Goal: Information Seeking & Learning: Learn about a topic

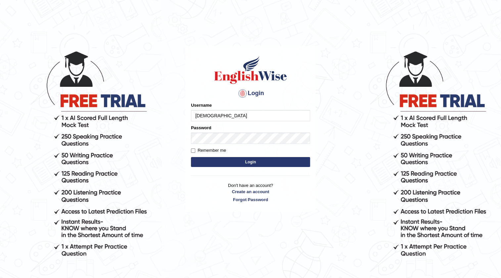
type input "[DEMOGRAPHIC_DATA]"
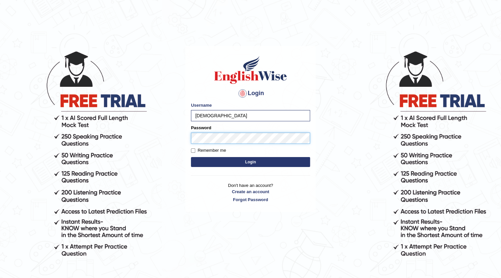
click at [191, 157] on button "Login" at bounding box center [250, 162] width 119 height 10
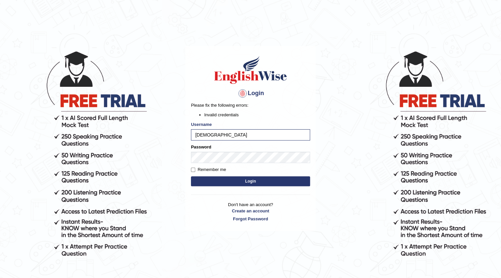
click at [194, 181] on button "Login" at bounding box center [250, 181] width 119 height 10
click at [229, 136] on input "[DEMOGRAPHIC_DATA]" at bounding box center [250, 134] width 119 height 11
drag, startPoint x: 225, startPoint y: 137, endPoint x: 179, endPoint y: 132, distance: 46.2
click at [179, 133] on body "Login Please fix the following errors: Invalid credentials Username farishta Pa…" at bounding box center [250, 164] width 501 height 278
type input "[DEMOGRAPHIC_DATA]"
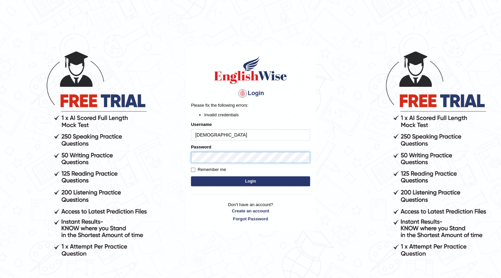
click at [151, 156] on body "Login Please fix the following errors: Invalid credentials Username farishta Pa…" at bounding box center [250, 164] width 501 height 278
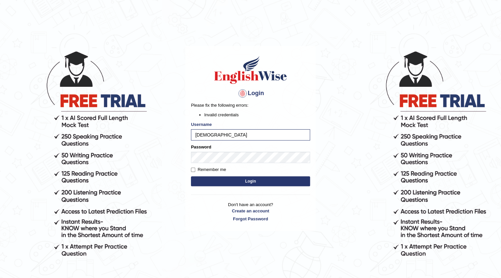
click at [229, 180] on button "Login" at bounding box center [250, 181] width 119 height 10
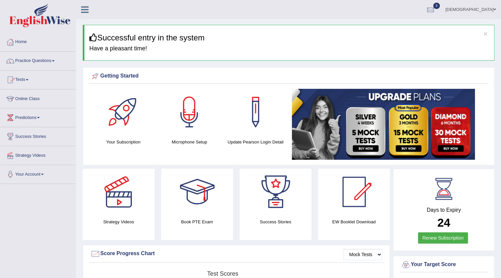
click at [31, 57] on link "Practice Questions" at bounding box center [37, 60] width 75 height 17
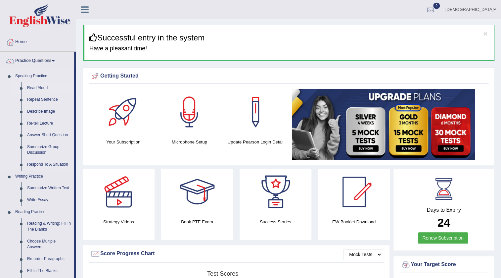
click at [35, 85] on link "Read Aloud" at bounding box center [49, 88] width 50 height 12
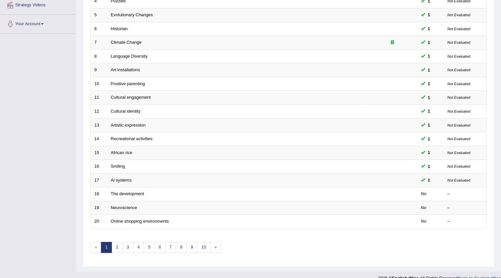
scroll to position [159, 0]
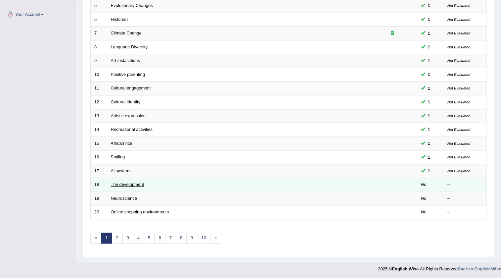
click at [131, 182] on link "The development" at bounding box center [127, 184] width 33 height 5
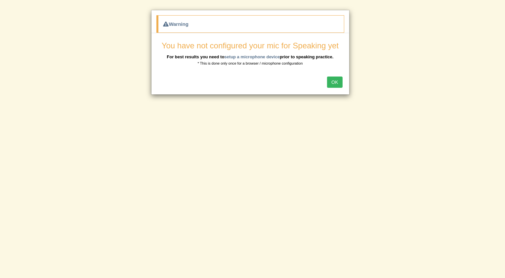
click at [333, 80] on button "OK" at bounding box center [334, 81] width 15 height 11
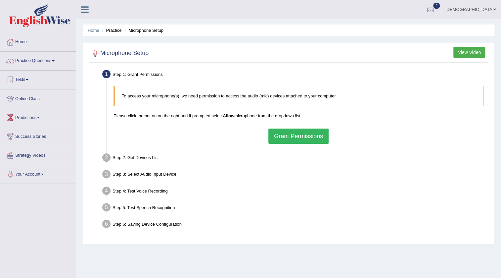
click at [298, 136] on button "Grant Permissions" at bounding box center [298, 135] width 60 height 15
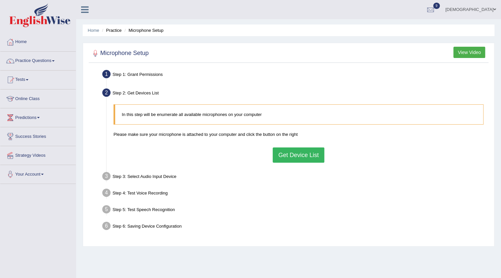
click at [292, 159] on button "Get Device List" at bounding box center [299, 154] width 52 height 15
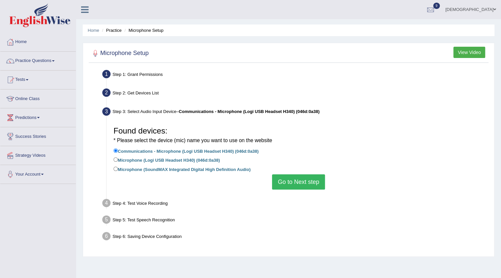
click at [282, 179] on button "Go to Next step" at bounding box center [298, 181] width 53 height 15
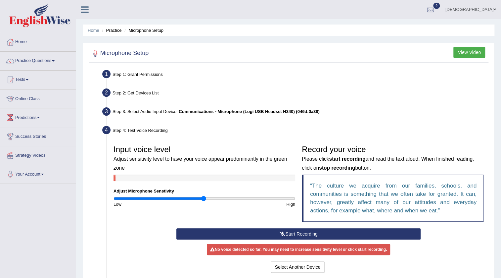
click at [246, 235] on button "Start Recording" at bounding box center [298, 233] width 245 height 11
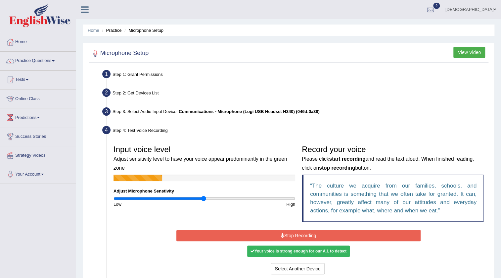
click at [246, 235] on button "Stop Recording" at bounding box center [298, 235] width 245 height 11
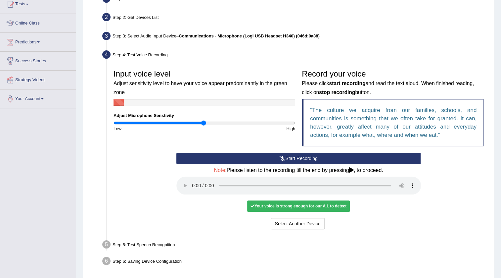
scroll to position [90, 0]
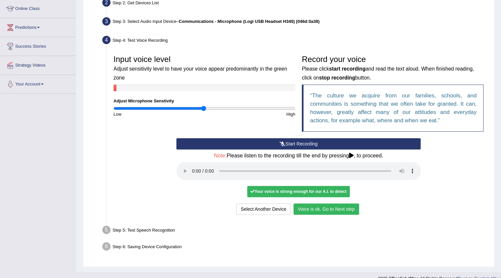
click at [330, 210] on button "Voice is ok. Go to Next step" at bounding box center [327, 208] width 66 height 11
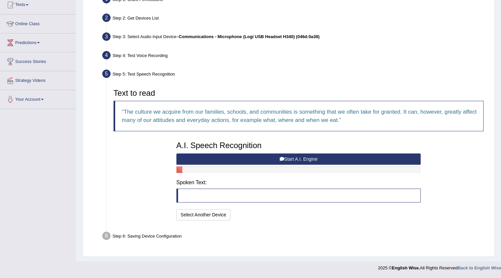
scroll to position [74, 0]
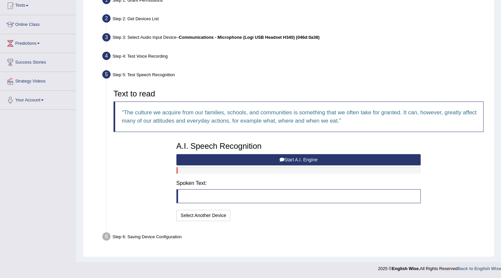
click at [270, 156] on button "Start A.I. Engine" at bounding box center [298, 159] width 245 height 11
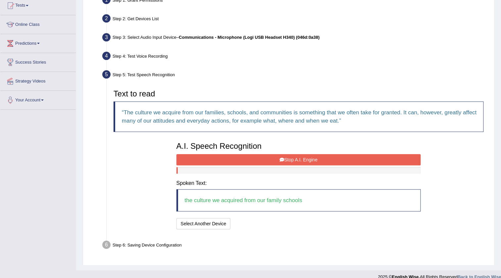
click at [270, 156] on button "Stop A.I. Engine" at bounding box center [298, 159] width 245 height 11
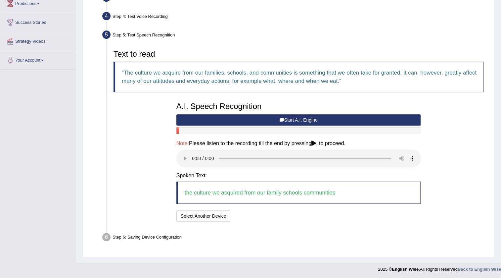
scroll to position [115, 0]
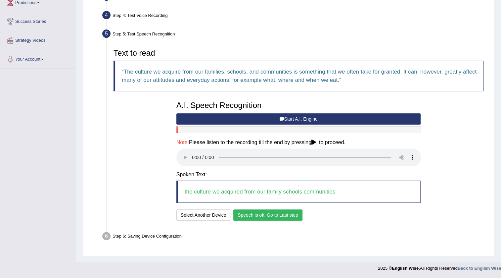
click at [280, 213] on button "Speech is ok. Go to Last step" at bounding box center [267, 214] width 69 height 11
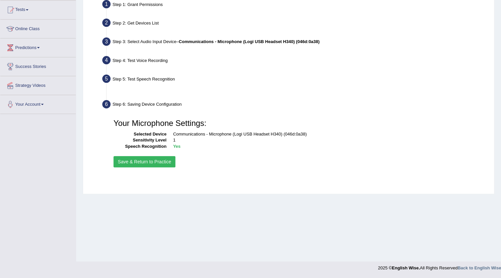
scroll to position [69, 0]
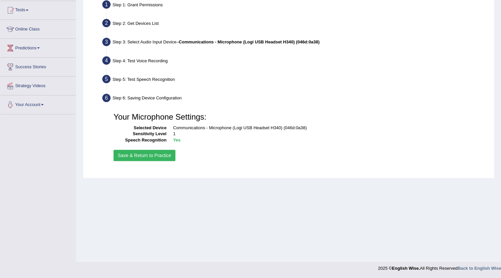
click at [169, 153] on button "Save & Return to Practice" at bounding box center [144, 155] width 62 height 11
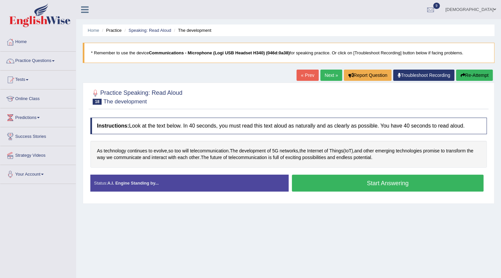
click at [326, 175] on button "Start Answering" at bounding box center [388, 182] width 192 height 17
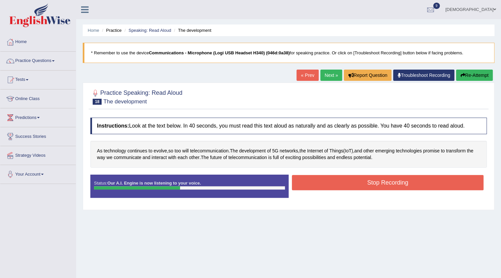
click at [316, 185] on button "Stop Recording" at bounding box center [388, 182] width 192 height 15
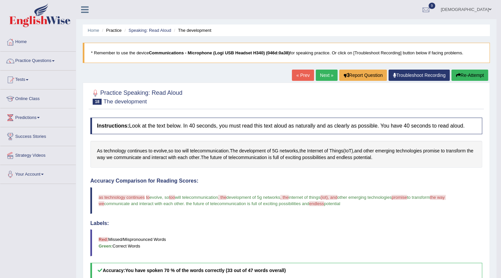
click at [323, 78] on link "Next »" at bounding box center [327, 74] width 22 height 11
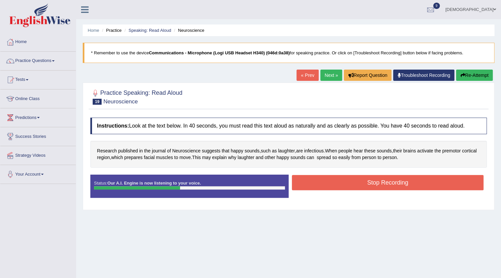
click at [315, 184] on button "Stop Recording" at bounding box center [388, 182] width 192 height 15
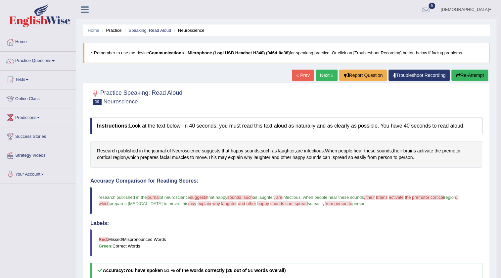
click at [328, 74] on link "Next »" at bounding box center [327, 74] width 22 height 11
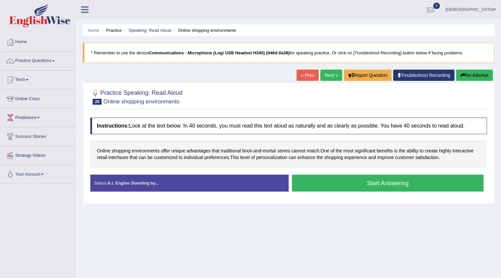
click at [354, 176] on button "Start Answering" at bounding box center [388, 182] width 192 height 17
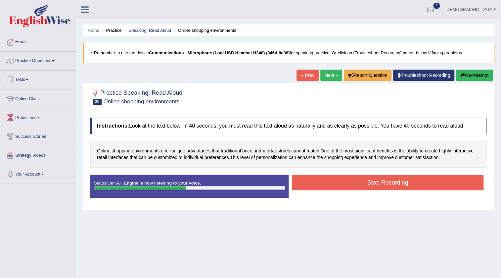
click at [358, 179] on button "Stop Recording" at bounding box center [388, 182] width 192 height 15
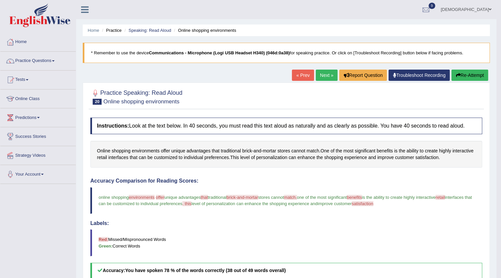
click at [321, 72] on link "Next »" at bounding box center [327, 74] width 22 height 11
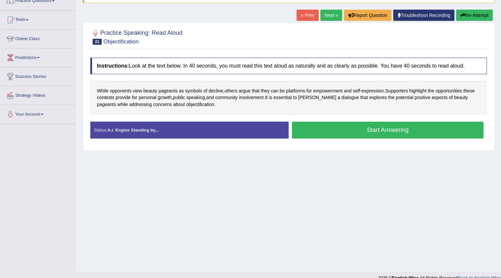
click at [324, 129] on button "Start Answering" at bounding box center [388, 129] width 192 height 17
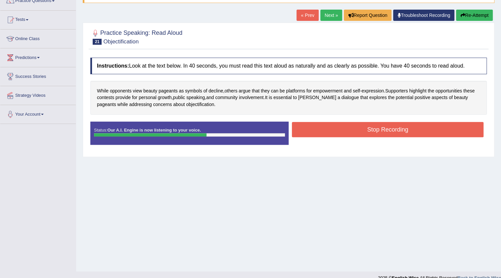
click at [332, 130] on button "Stop Recording" at bounding box center [388, 129] width 192 height 15
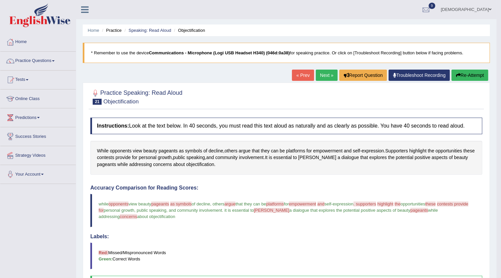
click at [324, 73] on link "Next »" at bounding box center [327, 74] width 22 height 11
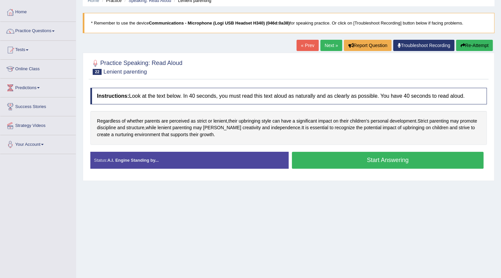
click at [325, 160] on button "Start Answering" at bounding box center [388, 160] width 192 height 17
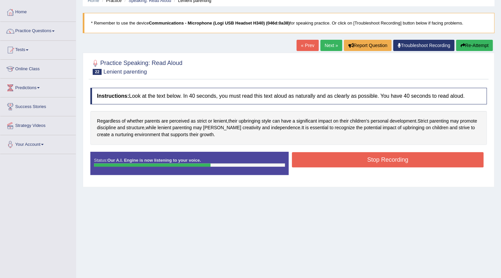
click at [332, 163] on button "Stop Recording" at bounding box center [388, 159] width 192 height 15
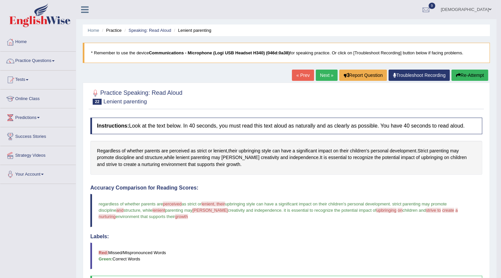
click at [322, 76] on link "Next »" at bounding box center [327, 74] width 22 height 11
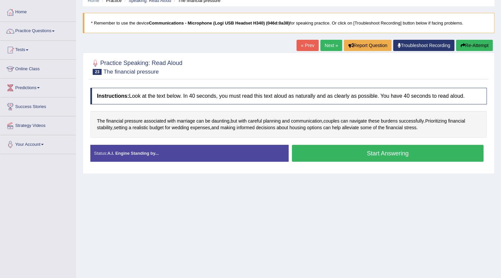
click at [341, 152] on button "Start Answering" at bounding box center [388, 153] width 192 height 17
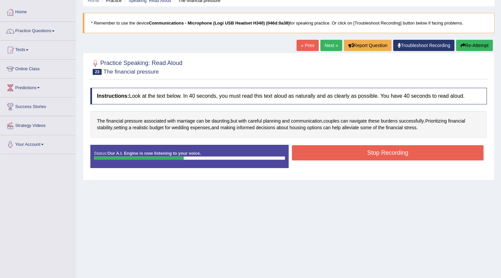
click at [325, 149] on button "Stop Recording" at bounding box center [388, 152] width 192 height 15
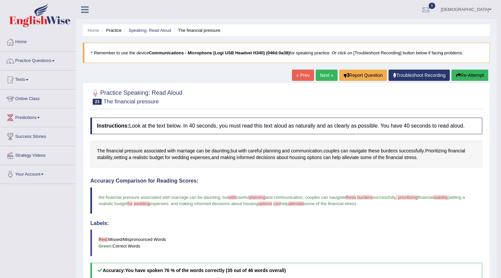
click at [324, 73] on link "Next »" at bounding box center [327, 74] width 22 height 11
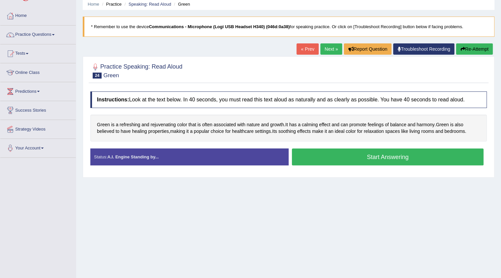
scroll to position [60, 0]
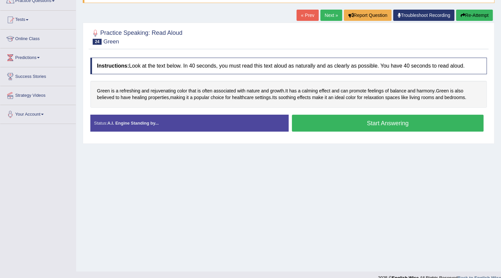
click at [315, 122] on button "Start Answering" at bounding box center [388, 122] width 192 height 17
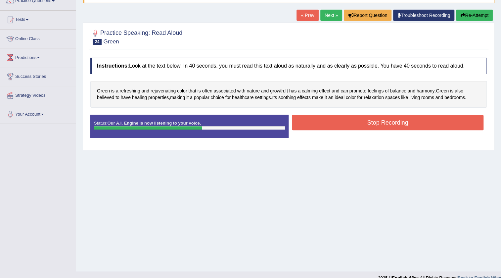
click at [317, 122] on button "Stop Recording" at bounding box center [388, 122] width 192 height 15
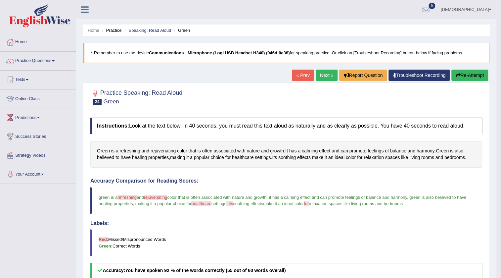
scroll to position [0, 0]
click at [326, 78] on link "Next »" at bounding box center [327, 74] width 22 height 11
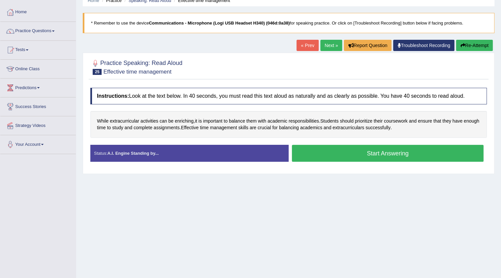
click at [342, 155] on button "Start Answering" at bounding box center [388, 153] width 192 height 17
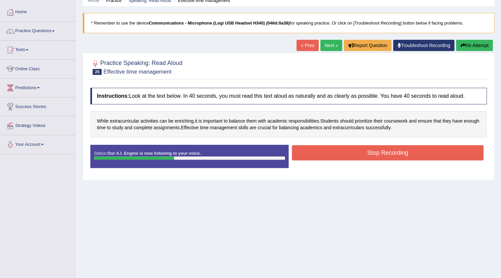
click at [345, 152] on button "Stop Recording" at bounding box center [388, 152] width 192 height 15
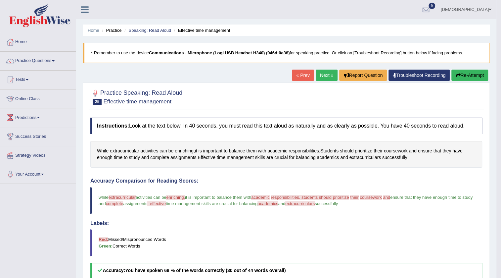
click at [331, 72] on link "Next »" at bounding box center [327, 74] width 22 height 11
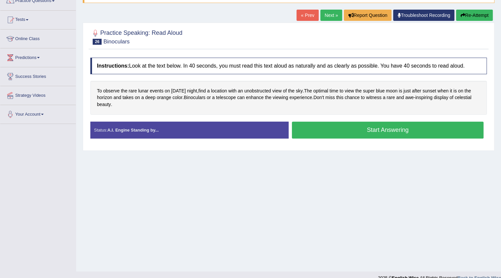
click at [323, 131] on button "Start Answering" at bounding box center [388, 129] width 192 height 17
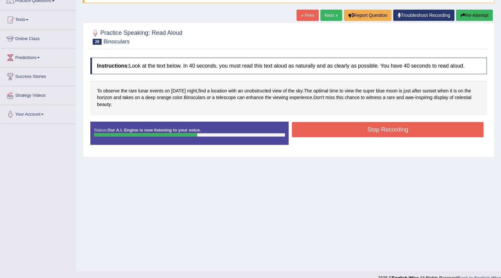
click at [318, 128] on button "Stop Recording" at bounding box center [388, 129] width 192 height 15
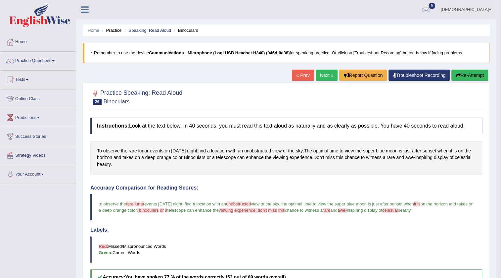
click at [325, 73] on link "Next »" at bounding box center [327, 74] width 22 height 11
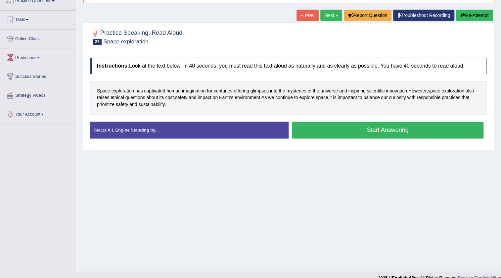
click at [312, 129] on button "Start Answering" at bounding box center [388, 129] width 192 height 17
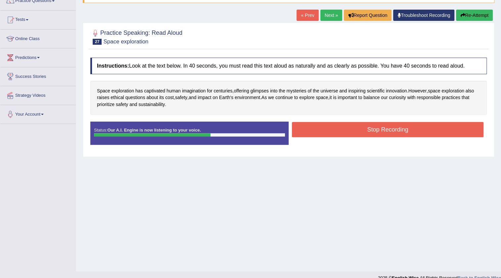
click at [324, 129] on button "Stop Recording" at bounding box center [388, 129] width 192 height 15
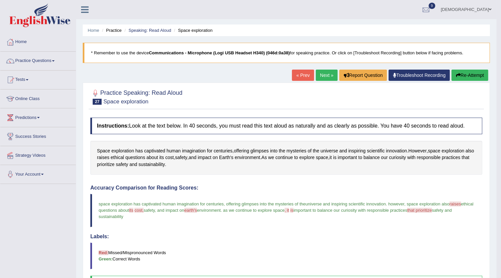
click at [323, 75] on link "Next »" at bounding box center [327, 74] width 22 height 11
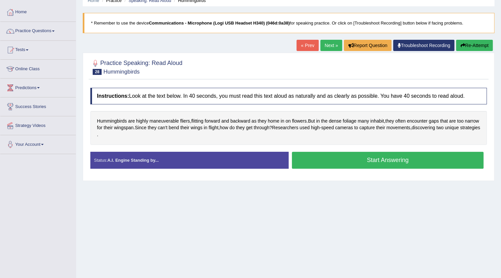
click at [324, 158] on button "Start Answering" at bounding box center [388, 160] width 192 height 17
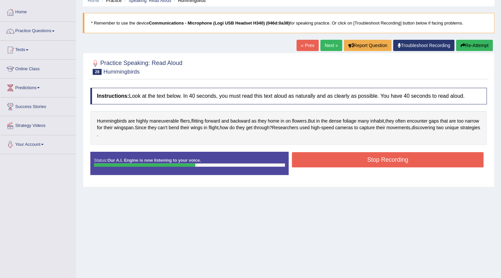
click at [321, 157] on button "Stop Recording" at bounding box center [388, 159] width 192 height 15
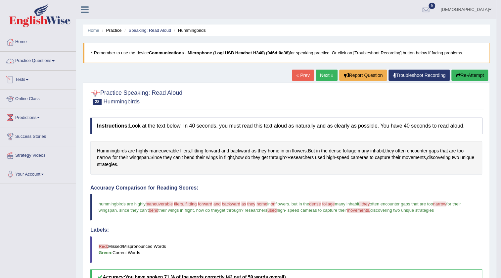
click at [28, 58] on link "Practice Questions" at bounding box center [37, 60] width 75 height 17
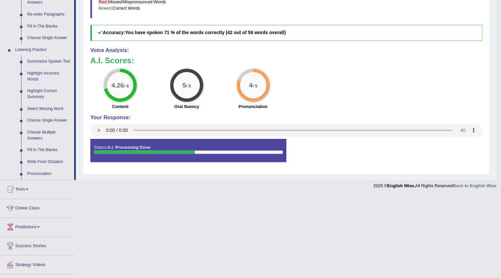
scroll to position [229, 0]
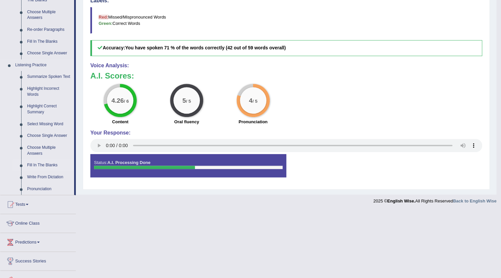
click at [54, 161] on link "Fill In The Blanks" at bounding box center [49, 165] width 50 height 12
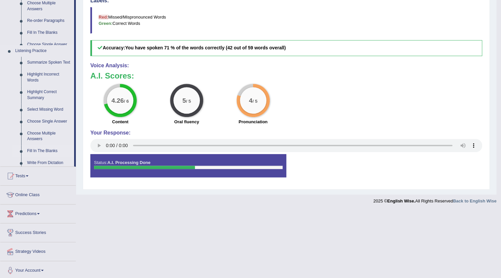
scroll to position [103, 0]
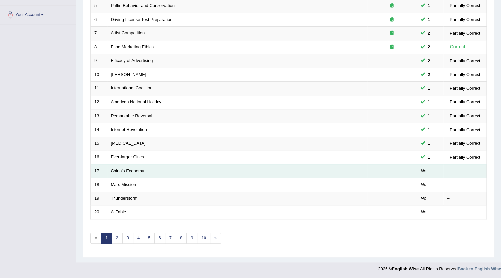
click at [132, 170] on link "China's Economy" at bounding box center [127, 170] width 33 height 5
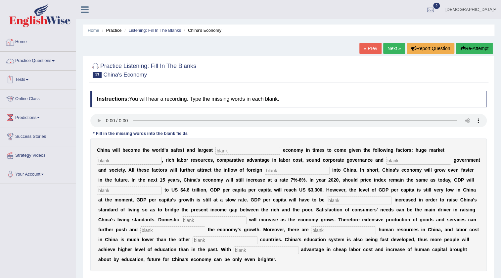
click at [13, 40] on div at bounding box center [10, 42] width 10 height 10
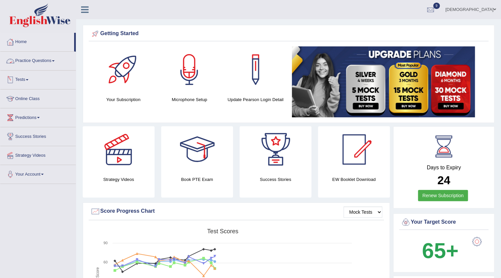
click at [40, 59] on link "Practice Questions" at bounding box center [37, 60] width 75 height 17
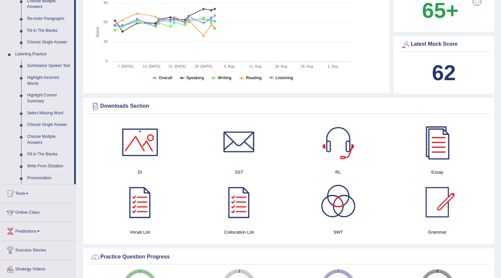
scroll to position [241, 0]
click at [47, 150] on link "Fill In The Blanks" at bounding box center [49, 154] width 50 height 12
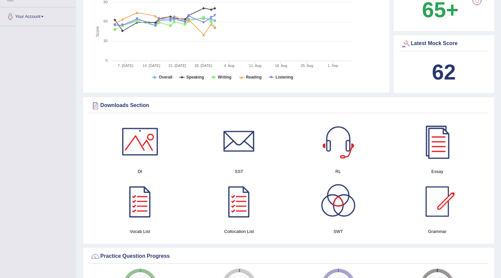
scroll to position [89, 0]
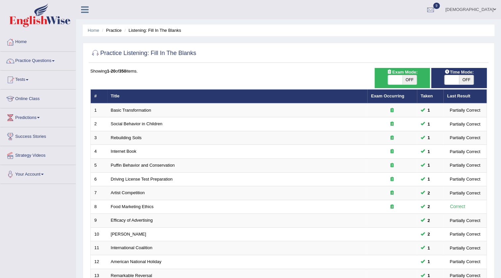
click at [450, 82] on span at bounding box center [451, 79] width 15 height 9
checkbox input "true"
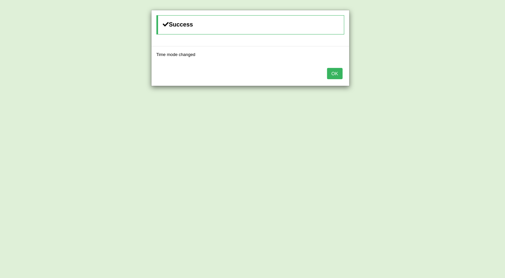
click at [335, 73] on button "OK" at bounding box center [334, 73] width 15 height 11
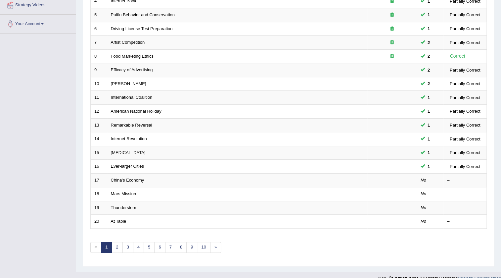
scroll to position [159, 0]
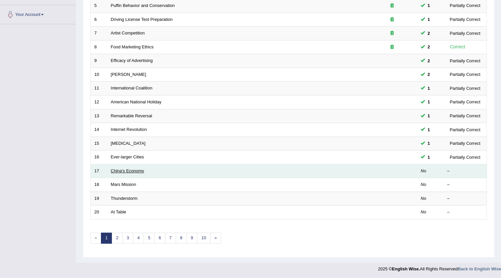
click at [137, 171] on link "China's Economy" at bounding box center [127, 170] width 33 height 5
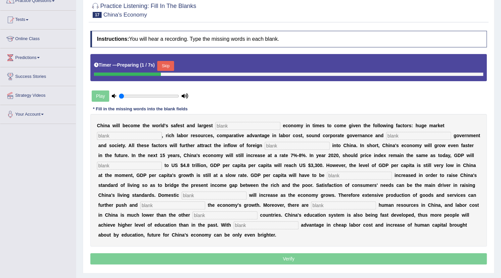
click at [251, 126] on input "text" at bounding box center [247, 126] width 65 height 8
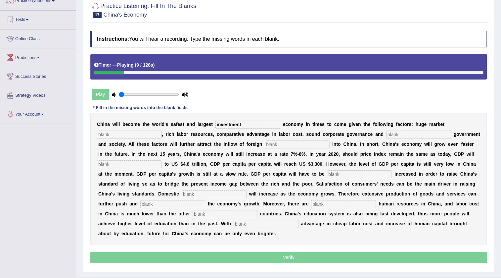
type input "investment"
click at [160, 132] on input "text" at bounding box center [129, 134] width 65 height 8
type input "potential"
click at [419, 131] on input "text" at bounding box center [418, 134] width 65 height 8
type input "stable"
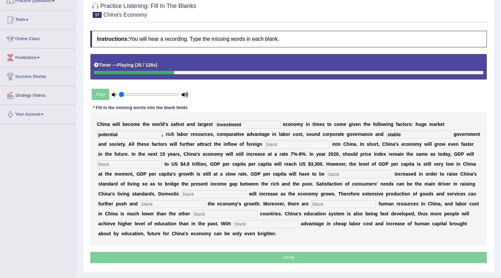
click at [323, 145] on input "text" at bounding box center [297, 144] width 65 height 8
type input "capital"
click at [148, 165] on input "text" at bounding box center [129, 164] width 65 height 8
click at [368, 172] on input "text" at bounding box center [359, 174] width 65 height 8
click at [134, 163] on input "amout" at bounding box center [129, 164] width 65 height 8
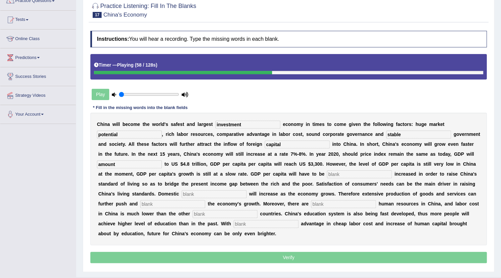
type input "amount"
click at [367, 173] on input "text" at bounding box center [359, 174] width 65 height 8
type input "further"
click at [318, 140] on input "capital" at bounding box center [297, 144] width 65 height 8
type input "capita"
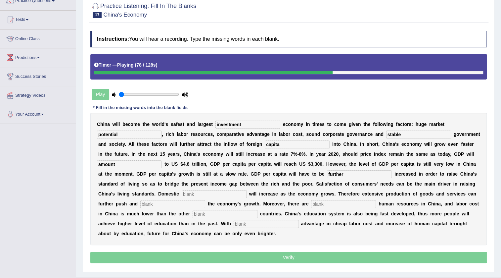
click at [247, 192] on input "text" at bounding box center [214, 194] width 65 height 8
click at [205, 200] on input "text" at bounding box center [172, 204] width 65 height 8
type input "sustaoin"
click at [369, 206] on input "text" at bounding box center [343, 204] width 65 height 8
type input "abondend"
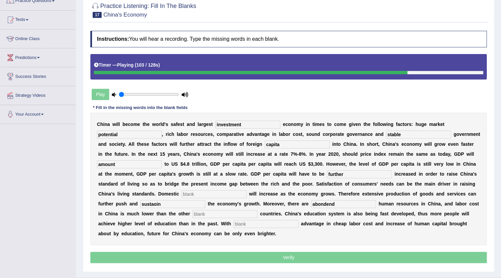
click at [257, 214] on input "text" at bounding box center [225, 214] width 65 height 8
type input "iinsusrty"
click at [298, 222] on input "text" at bounding box center [266, 224] width 65 height 8
type input "comperative"
click at [205, 205] on input "sustaoin" at bounding box center [172, 204] width 65 height 8
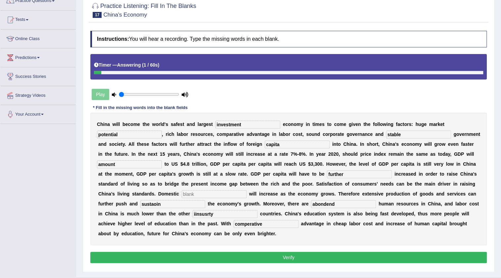
click at [257, 213] on input "iinsusrty" at bounding box center [225, 214] width 65 height 8
type input "i"
type input "industry"
click at [205, 202] on input "sustaoin" at bounding box center [172, 204] width 65 height 8
type input "sustain"
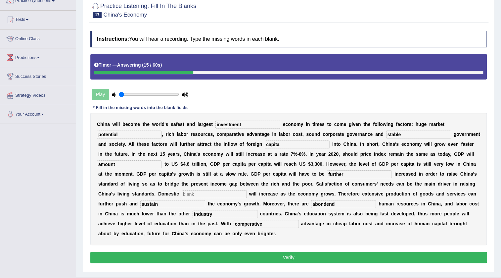
click at [220, 253] on button "Verify" at bounding box center [288, 256] width 396 height 11
click at [247, 196] on input "text" at bounding box center [214, 194] width 65 height 8
type input "capita"
click at [282, 254] on button "Verify" at bounding box center [288, 256] width 396 height 11
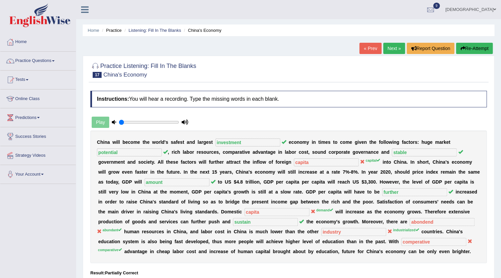
click at [387, 48] on link "Next »" at bounding box center [394, 48] width 22 height 11
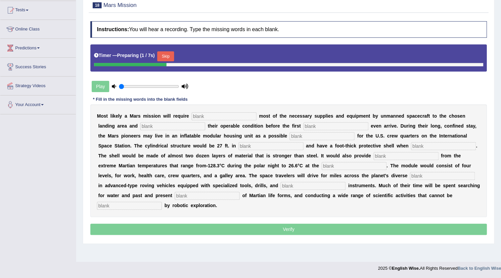
click at [253, 115] on input "text" at bounding box center [224, 116] width 65 height 8
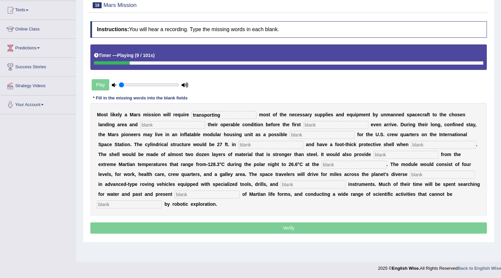
type input "transporting"
click at [202, 124] on input "text" at bounding box center [172, 125] width 65 height 8
type input "confirming"
click at [342, 123] on input "text" at bounding box center [335, 125] width 65 height 8
type input "austronauts"
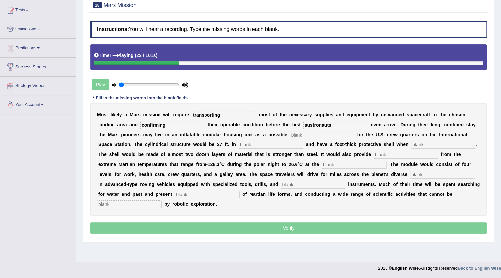
click at [336, 136] on input "text" at bounding box center [322, 135] width 65 height 8
type input "replacement"
click at [281, 146] on input "text" at bounding box center [271, 145] width 65 height 8
type input "diameter"
click at [423, 145] on input "text" at bounding box center [443, 145] width 65 height 8
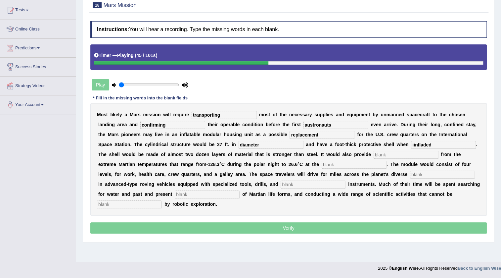
click at [416, 144] on input "iinfladed" at bounding box center [443, 145] width 65 height 8
type input "infladed"
click at [405, 151] on input "text" at bounding box center [406, 155] width 65 height 8
type input "insolation"
click at [342, 165] on input "text" at bounding box center [354, 164] width 65 height 8
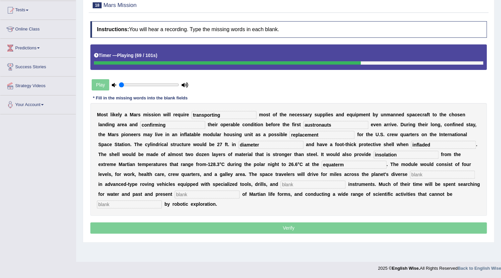
type input "equaterm"
click at [439, 173] on input "text" at bounding box center [442, 174] width 65 height 8
type input "train"
click at [338, 183] on input "text" at bounding box center [313, 184] width 65 height 8
type input "i"
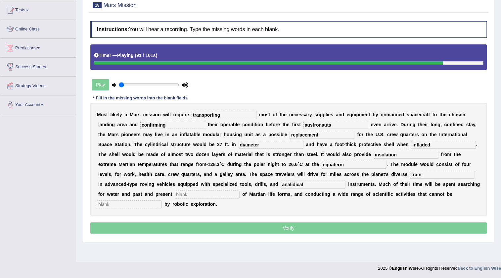
type input "analidical"
click at [240, 195] on input "text" at bounding box center [207, 194] width 65 height 8
type input "ecidence"
click at [146, 202] on input "text" at bounding box center [129, 204] width 65 height 8
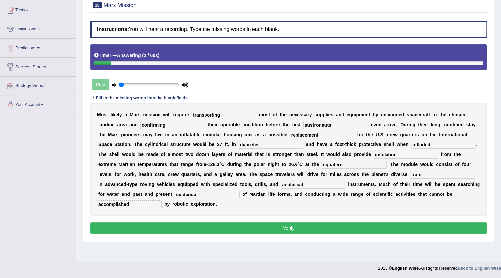
type input "accomplished"
drag, startPoint x: 205, startPoint y: 195, endPoint x: 225, endPoint y: 200, distance: 20.9
click at [204, 194] on input "ecidence" at bounding box center [207, 194] width 65 height 8
type input "evidence"
click at [292, 184] on input "analidical" at bounding box center [313, 184] width 65 height 8
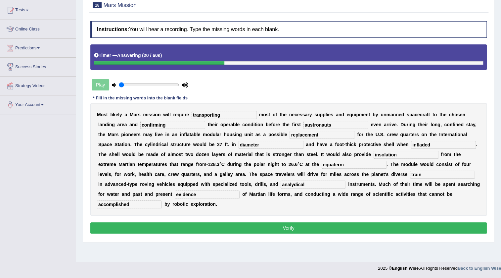
type input "analydical"
click at [315, 224] on button "Verify" at bounding box center [288, 227] width 396 height 11
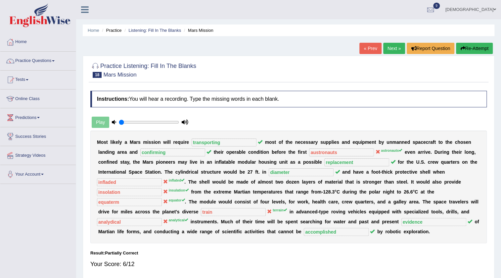
click at [388, 53] on link "Next »" at bounding box center [394, 48] width 22 height 11
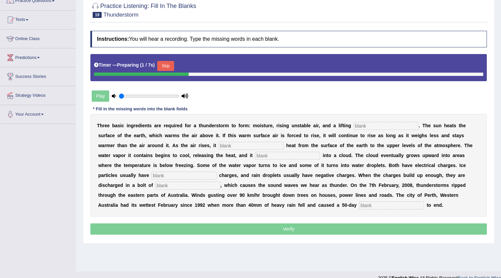
click at [367, 128] on input "text" at bounding box center [386, 126] width 65 height 8
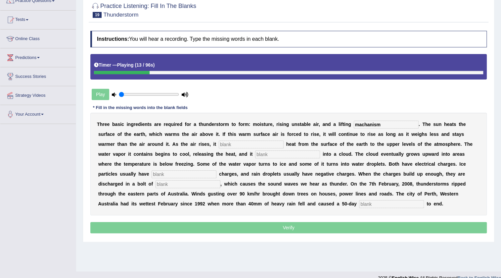
type input "machanism"
click at [230, 145] on input "text" at bounding box center [251, 144] width 65 height 8
type input "transfers"
click at [266, 151] on input "text" at bounding box center [287, 154] width 65 height 8
type input "condences"
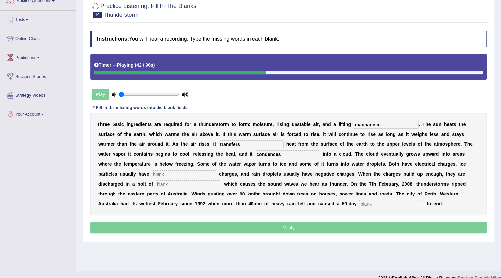
click at [206, 173] on input "text" at bounding box center [184, 174] width 65 height 8
type input "positive"
click at [212, 184] on input "text" at bounding box center [188, 184] width 65 height 8
type input "lining"
click at [364, 206] on input "text" at bounding box center [391, 204] width 65 height 8
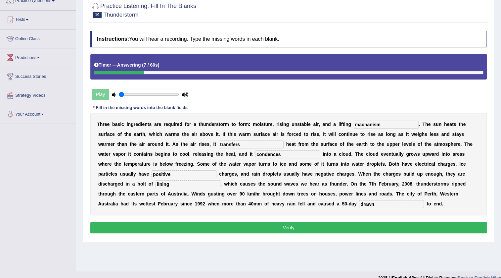
type input "drawn"
click at [361, 124] on input "machanism" at bounding box center [386, 124] width 65 height 8
type input "mechanism"
click at [239, 227] on button "Verify" at bounding box center [288, 227] width 396 height 11
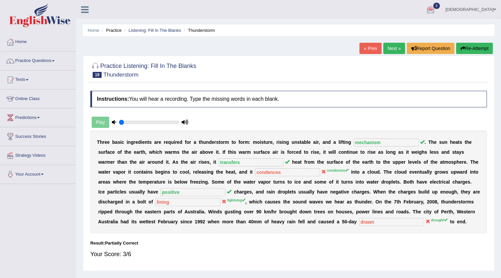
click at [394, 52] on link "Next »" at bounding box center [394, 48] width 22 height 11
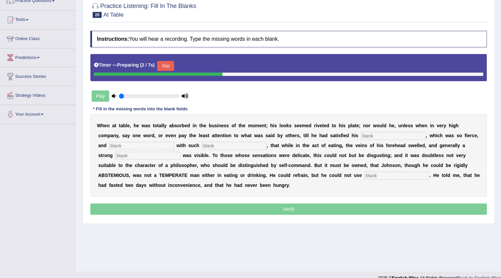
click at [365, 134] on input "text" at bounding box center [393, 136] width 65 height 8
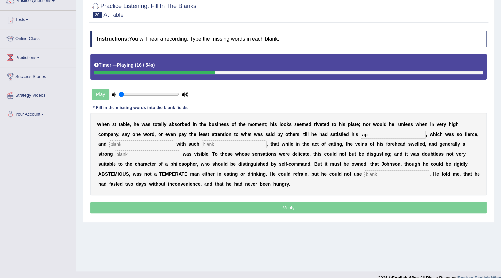
type input "a"
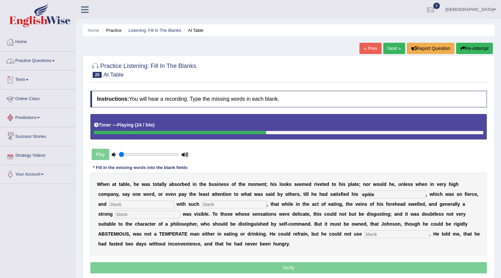
type input "epitie"
click at [38, 59] on link "Practice Questions" at bounding box center [37, 60] width 75 height 17
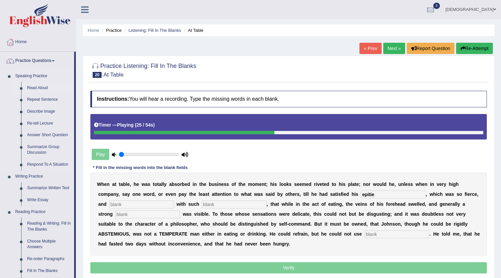
click at [39, 88] on link "Read Aloud" at bounding box center [49, 88] width 50 height 12
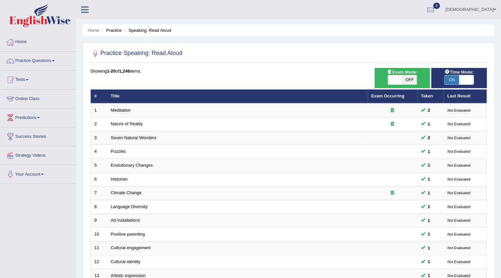
click at [484, 8] on link "[DEMOGRAPHIC_DATA]" at bounding box center [470, 8] width 61 height 17
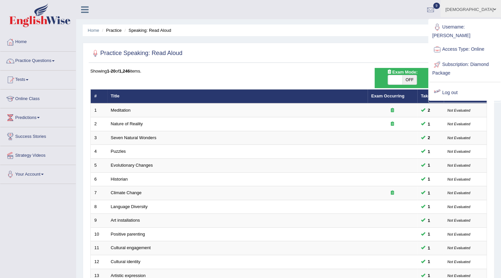
click at [464, 89] on link "Log out" at bounding box center [464, 92] width 71 height 15
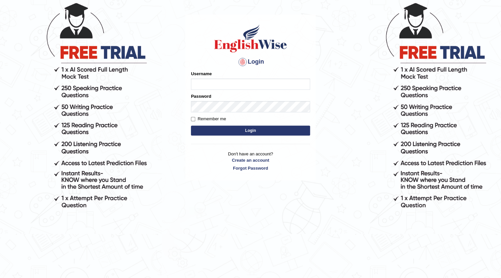
scroll to position [60, 0]
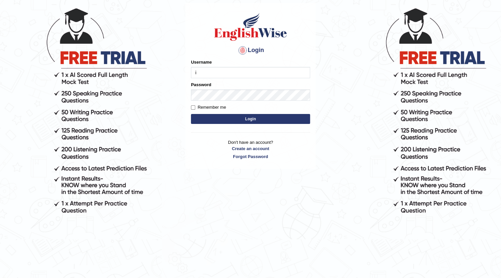
type input "ishamidha46"
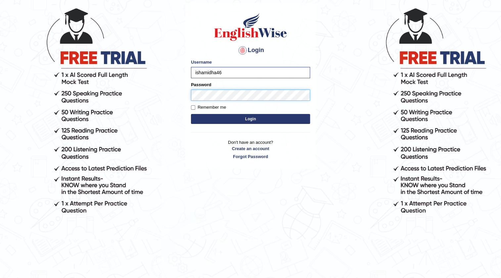
click at [191, 114] on button "Login" at bounding box center [250, 119] width 119 height 10
